Goal: Transaction & Acquisition: Purchase product/service

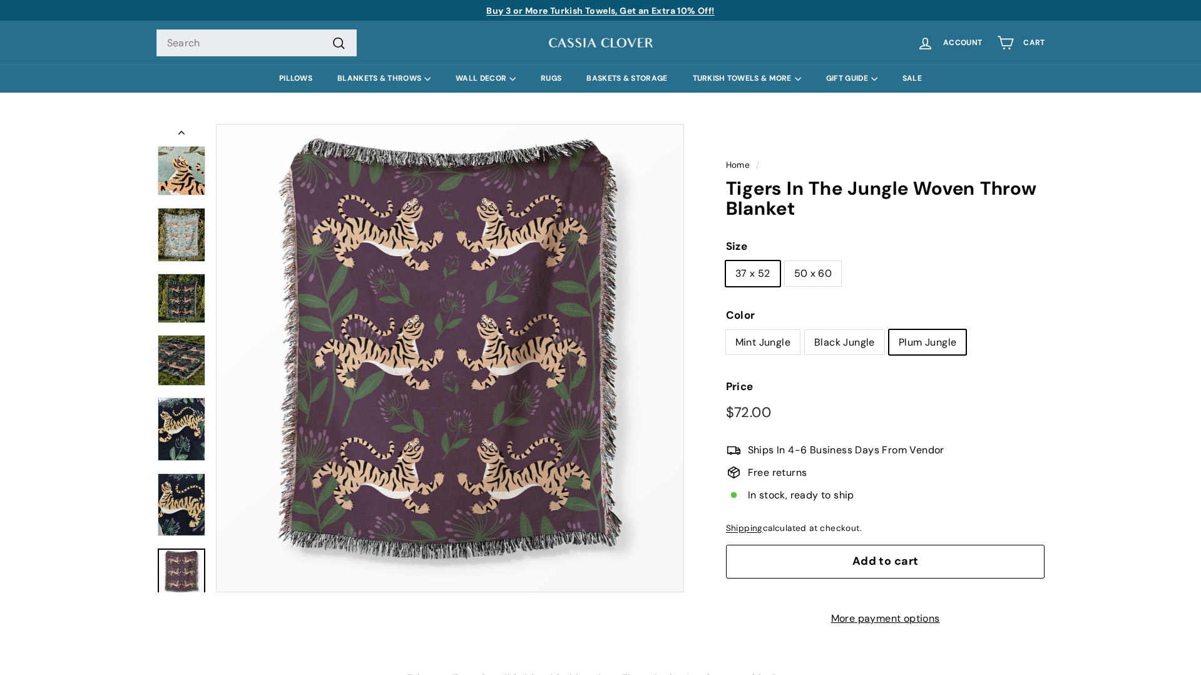
scroll to position [133, 0]
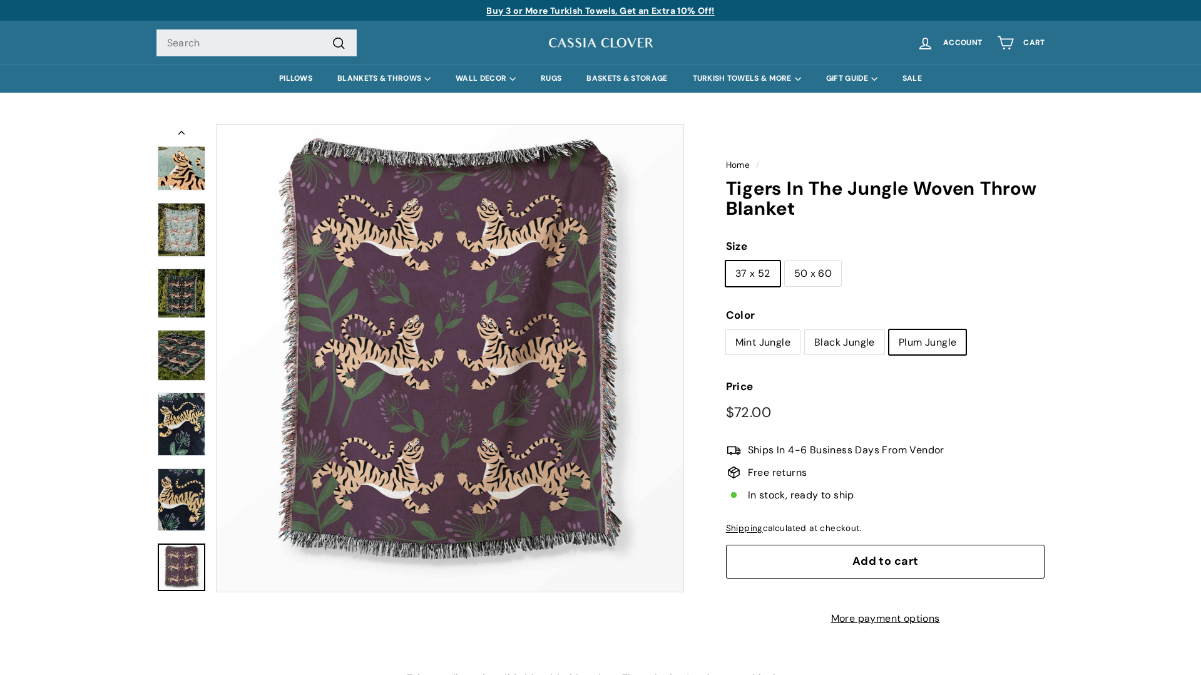
click at [808, 272] on label "50 x 60" at bounding box center [813, 273] width 57 height 25
click at [785, 261] on input "50 x 60" at bounding box center [784, 260] width 1 height 1
radio input "true"
click at [776, 341] on label "Mint Jungle" at bounding box center [763, 342] width 74 height 25
click at [726, 330] on input "Mint Jungle" at bounding box center [726, 329] width 1 height 1
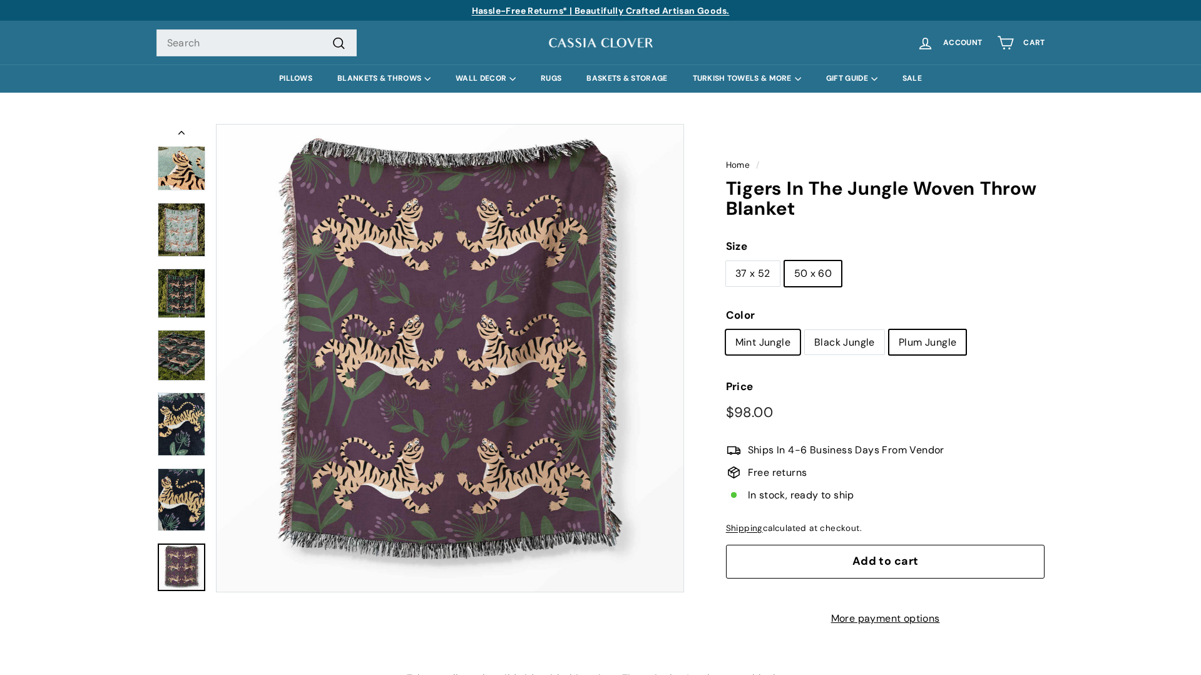
radio input "true"
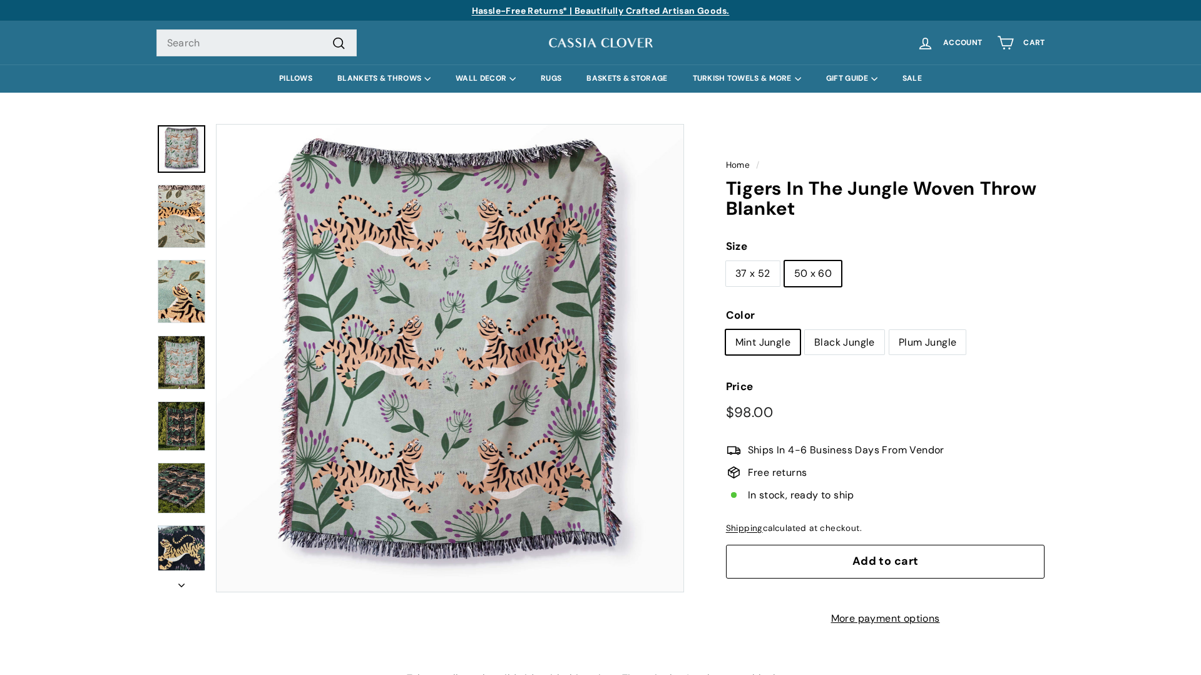
click at [840, 344] on label "Black Jungle" at bounding box center [845, 342] width 80 height 25
click at [805, 330] on input "Black Jungle" at bounding box center [805, 329] width 1 height 1
radio input "true"
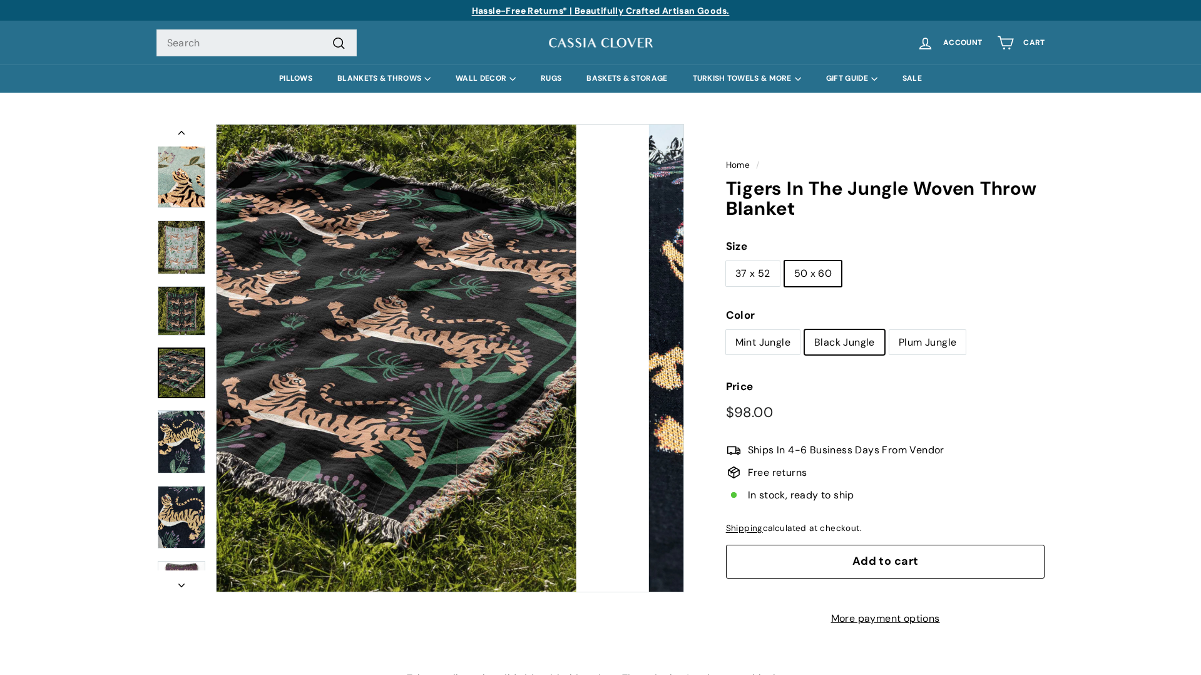
scroll to position [133, 0]
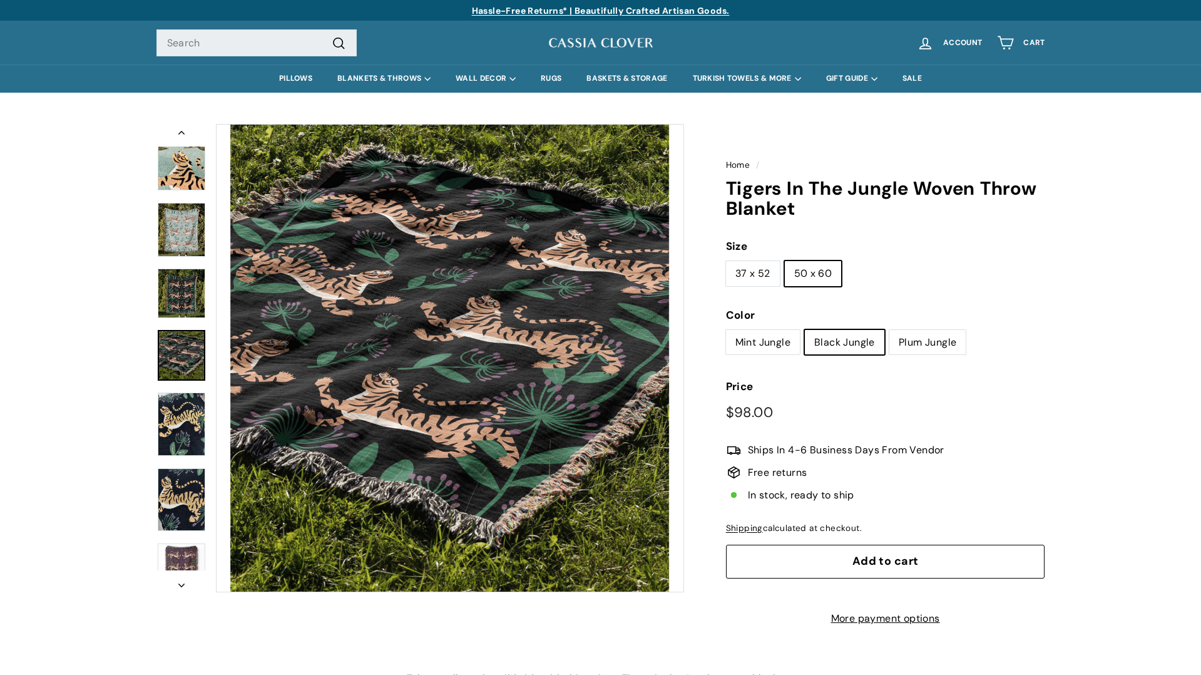
click at [917, 341] on label "Plum Jungle" at bounding box center [928, 342] width 76 height 25
click at [890, 330] on input "Plum Jungle" at bounding box center [889, 329] width 1 height 1
radio input "true"
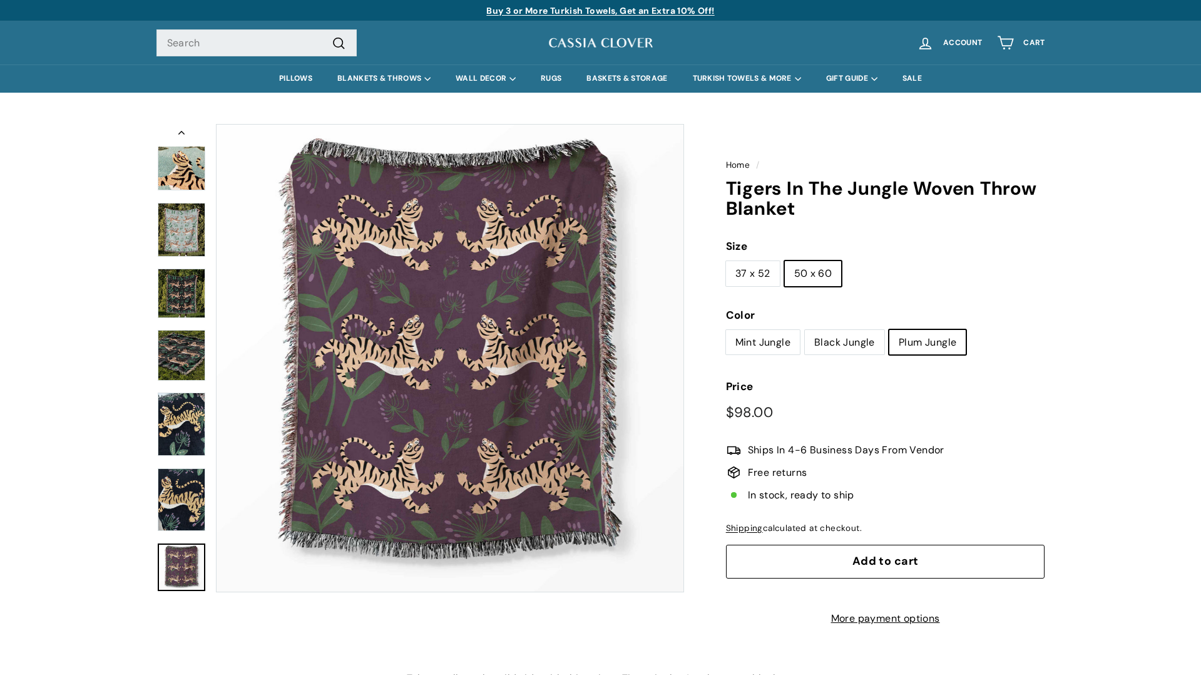
click at [863, 552] on button "Add to cart" at bounding box center [885, 562] width 319 height 34
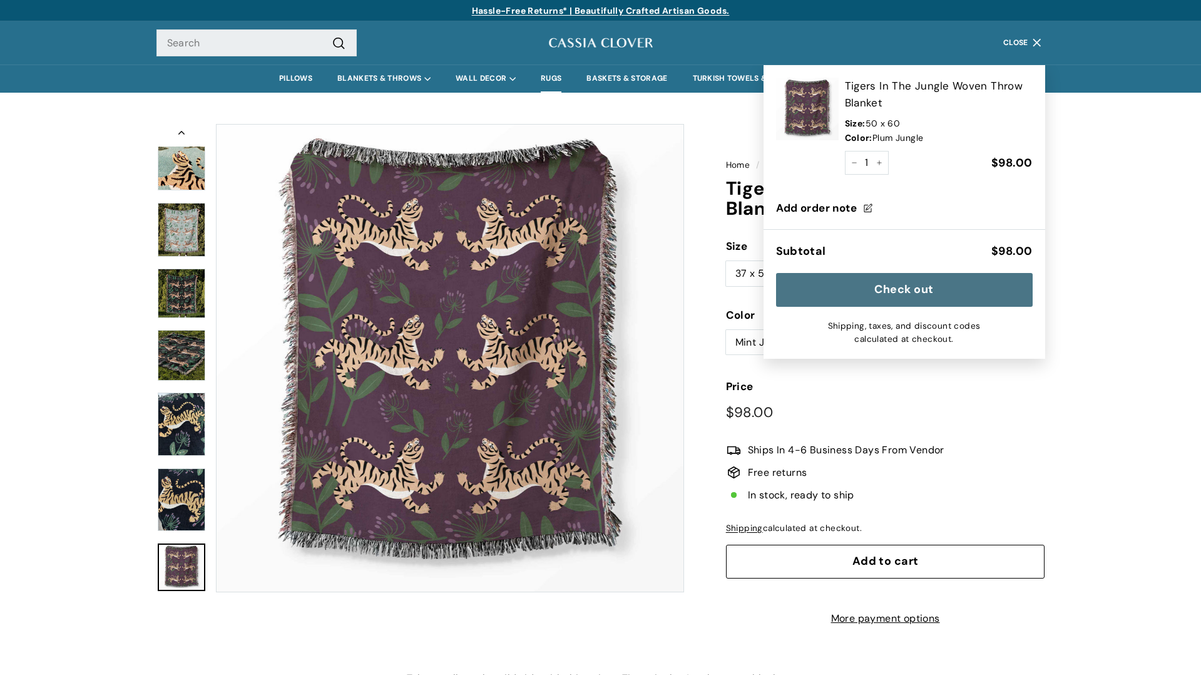
click at [558, 76] on link "RUGS" at bounding box center [551, 78] width 46 height 28
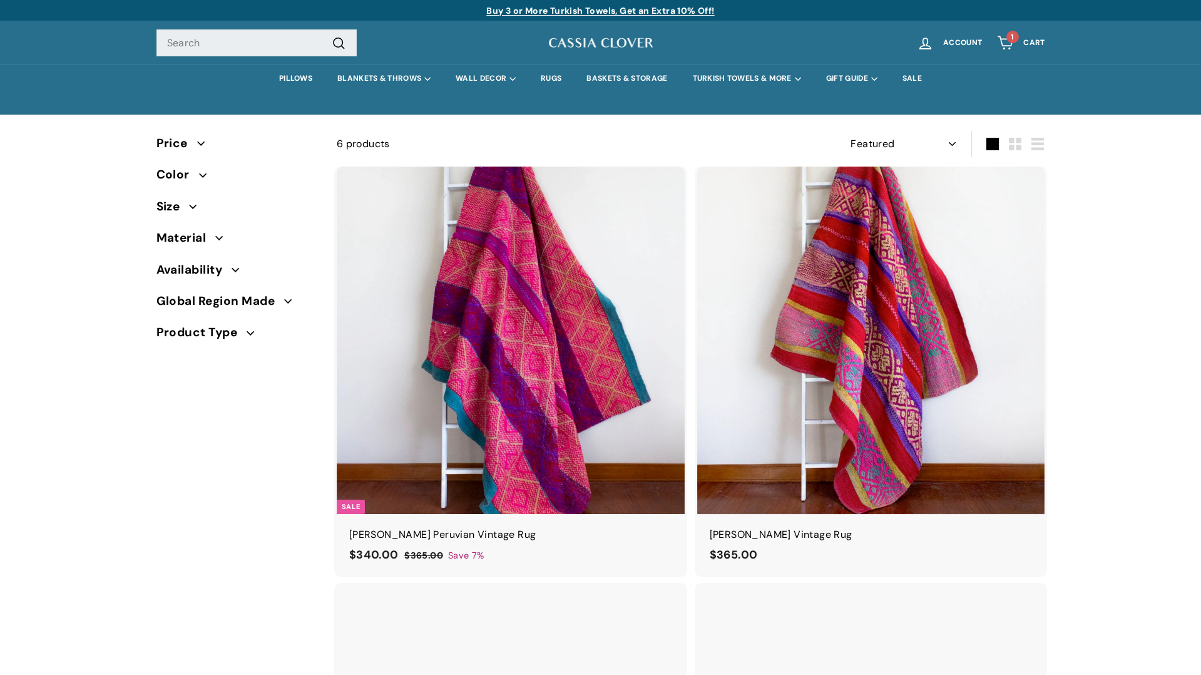
select select "manual"
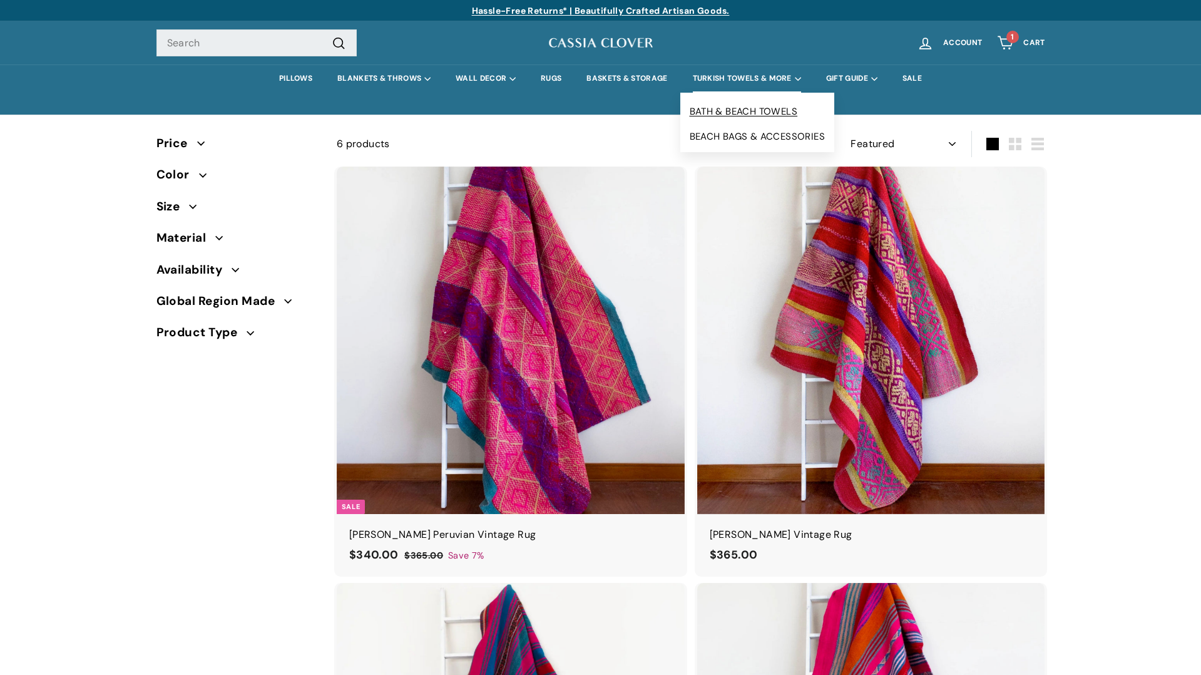
click at [755, 103] on link "BATH & BEACH TOWELS" at bounding box center [758, 111] width 155 height 25
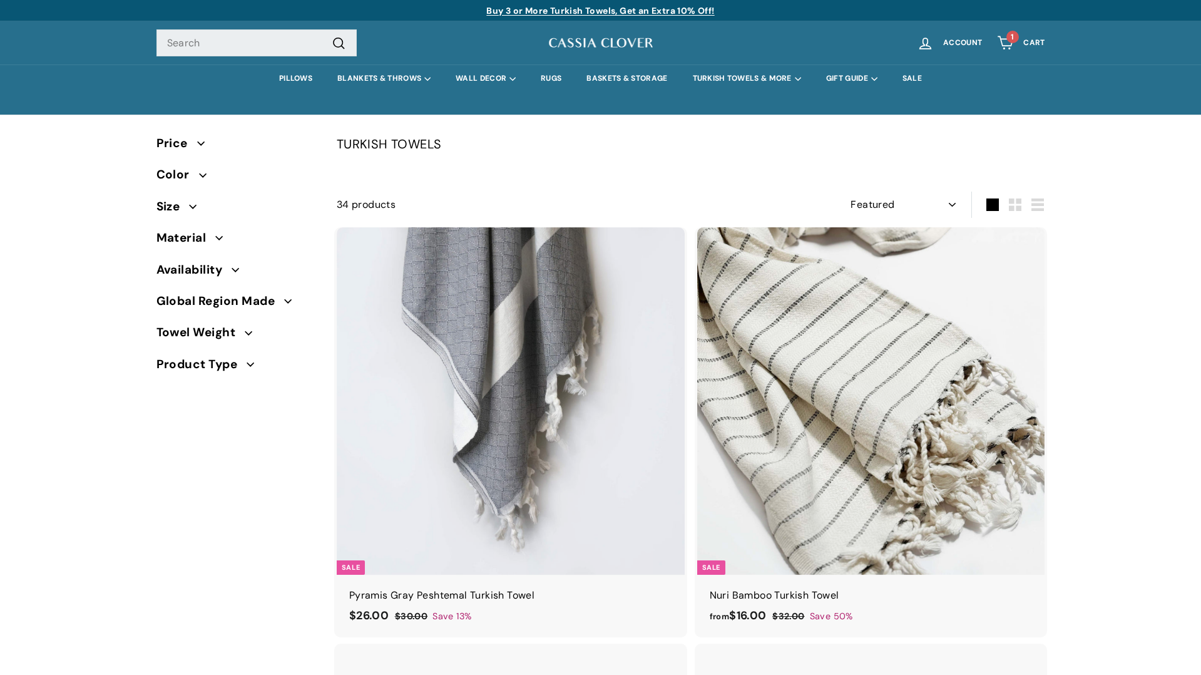
select select "manual"
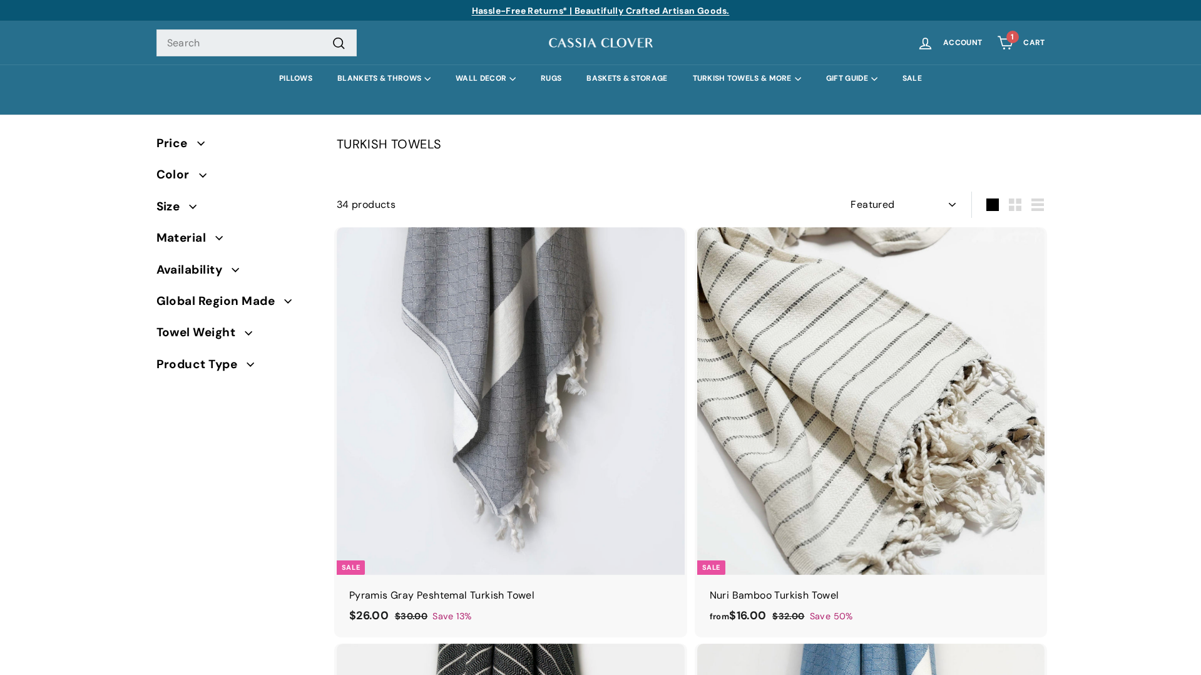
click at [1023, 44] on link "1 Cart" at bounding box center [1021, 42] width 63 height 37
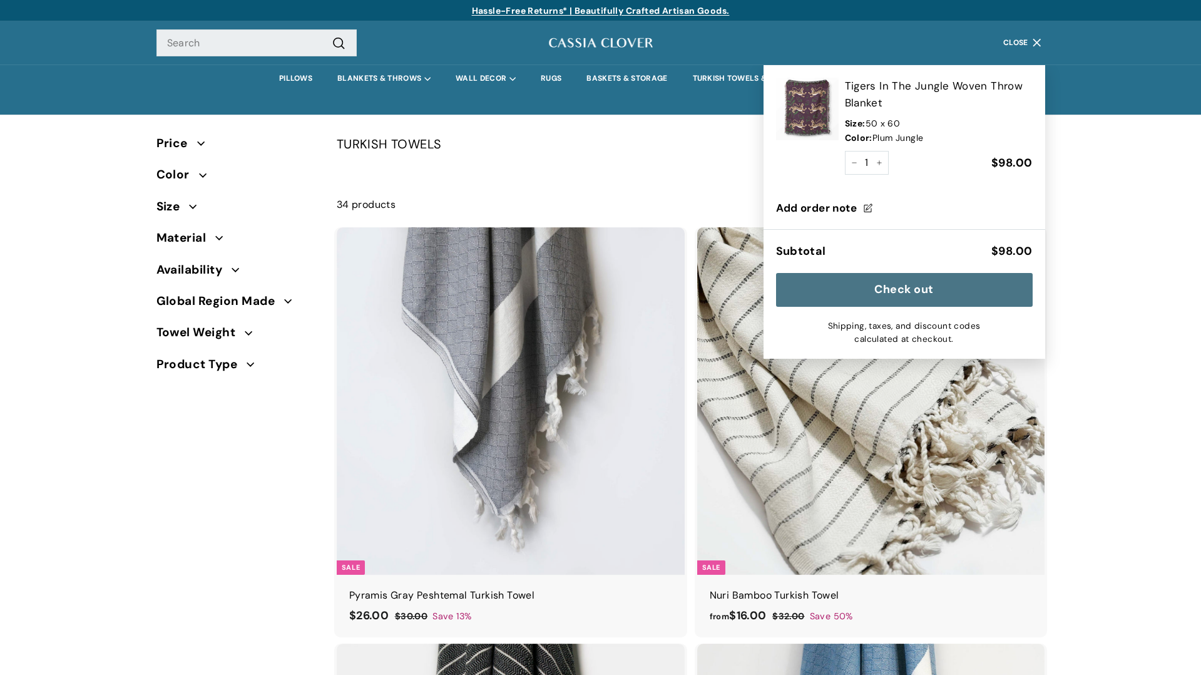
click at [818, 96] on img at bounding box center [807, 109] width 63 height 63
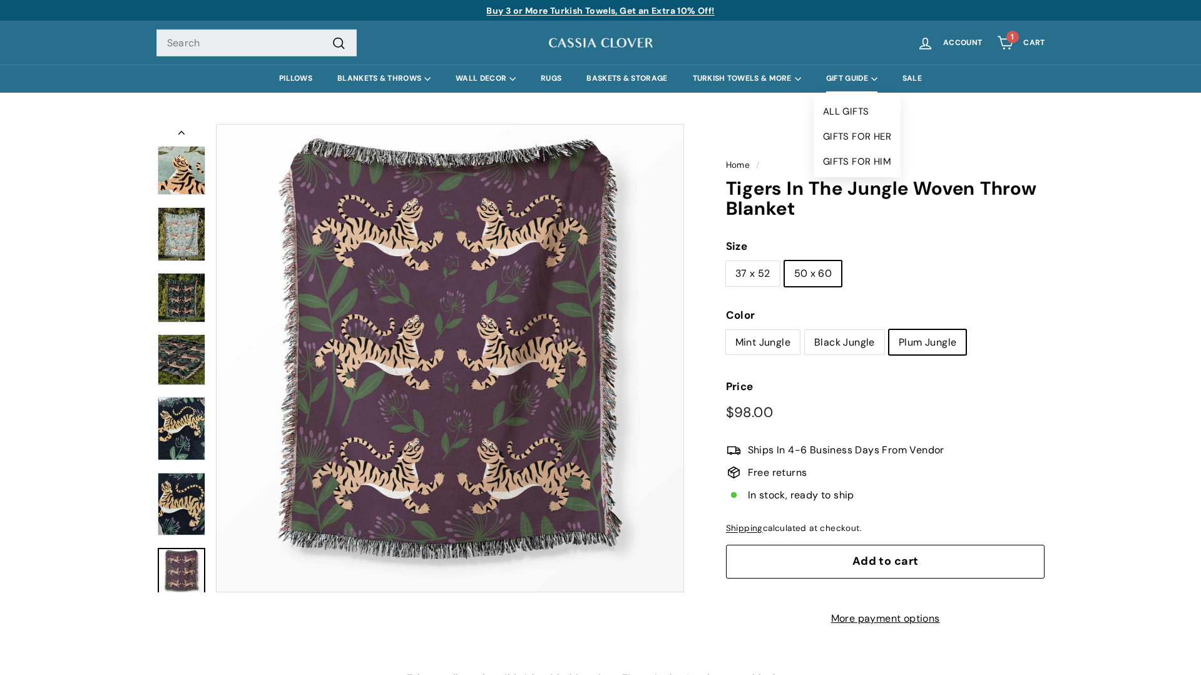
scroll to position [133, 0]
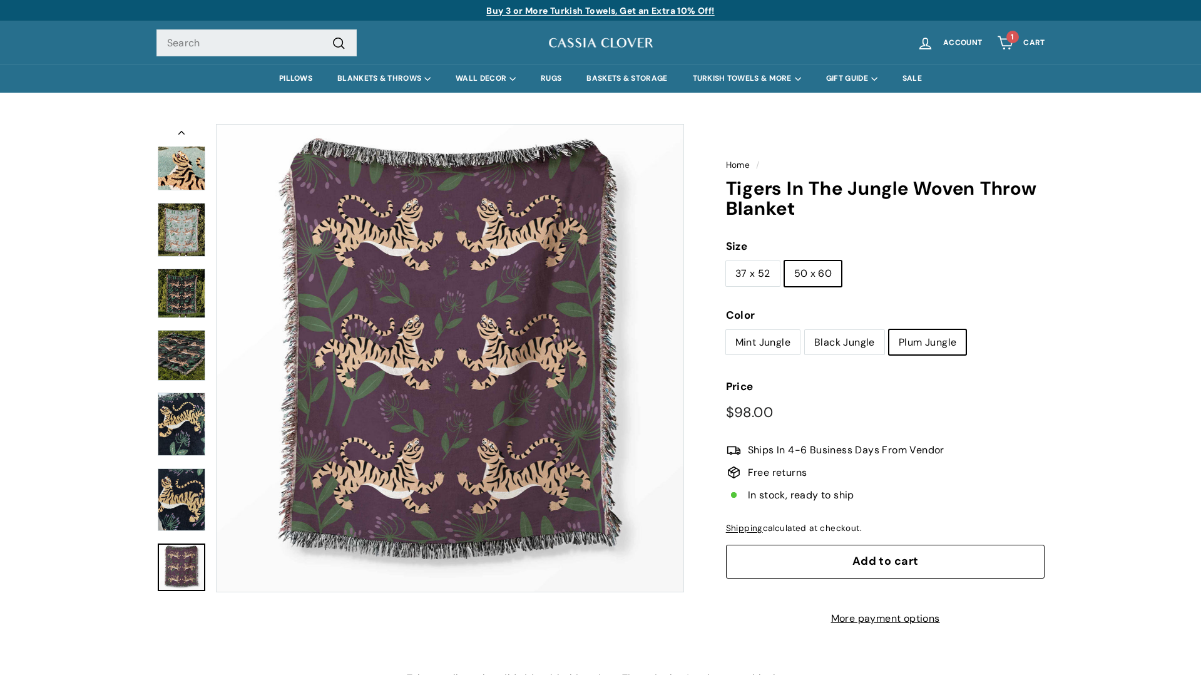
click at [177, 361] on img at bounding box center [182, 355] width 48 height 51
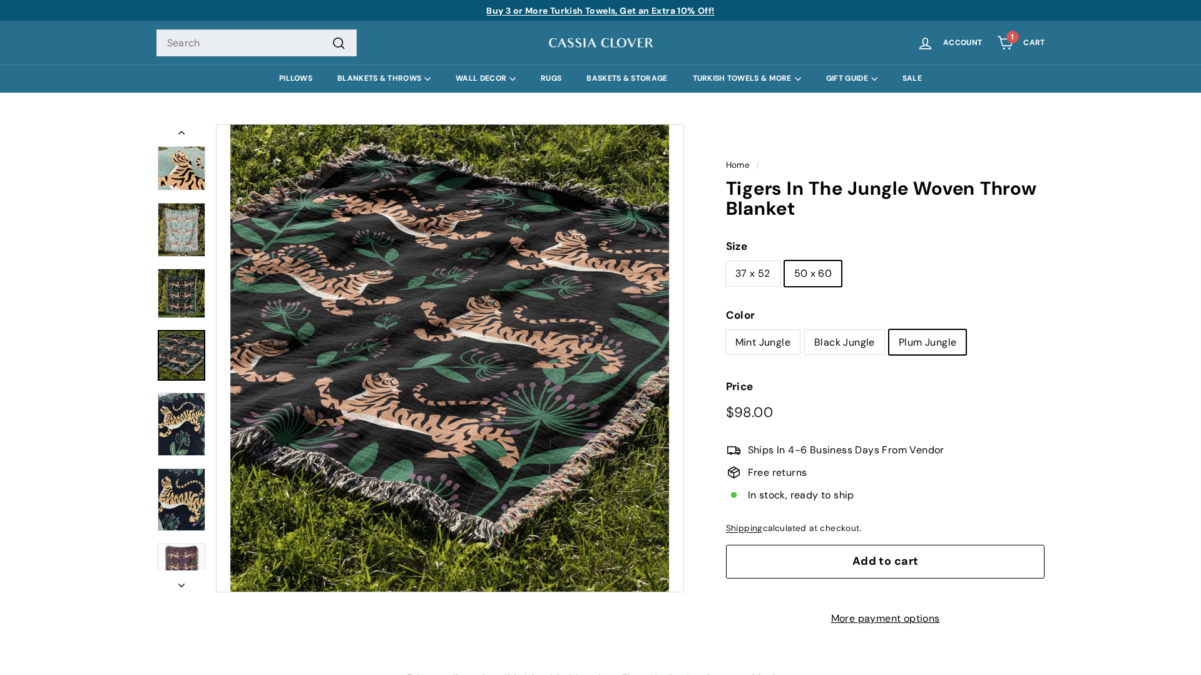
click at [163, 257] on div at bounding box center [182, 230] width 50 height 56
click at [167, 284] on img at bounding box center [182, 293] width 48 height 49
